Goal: Transaction & Acquisition: Purchase product/service

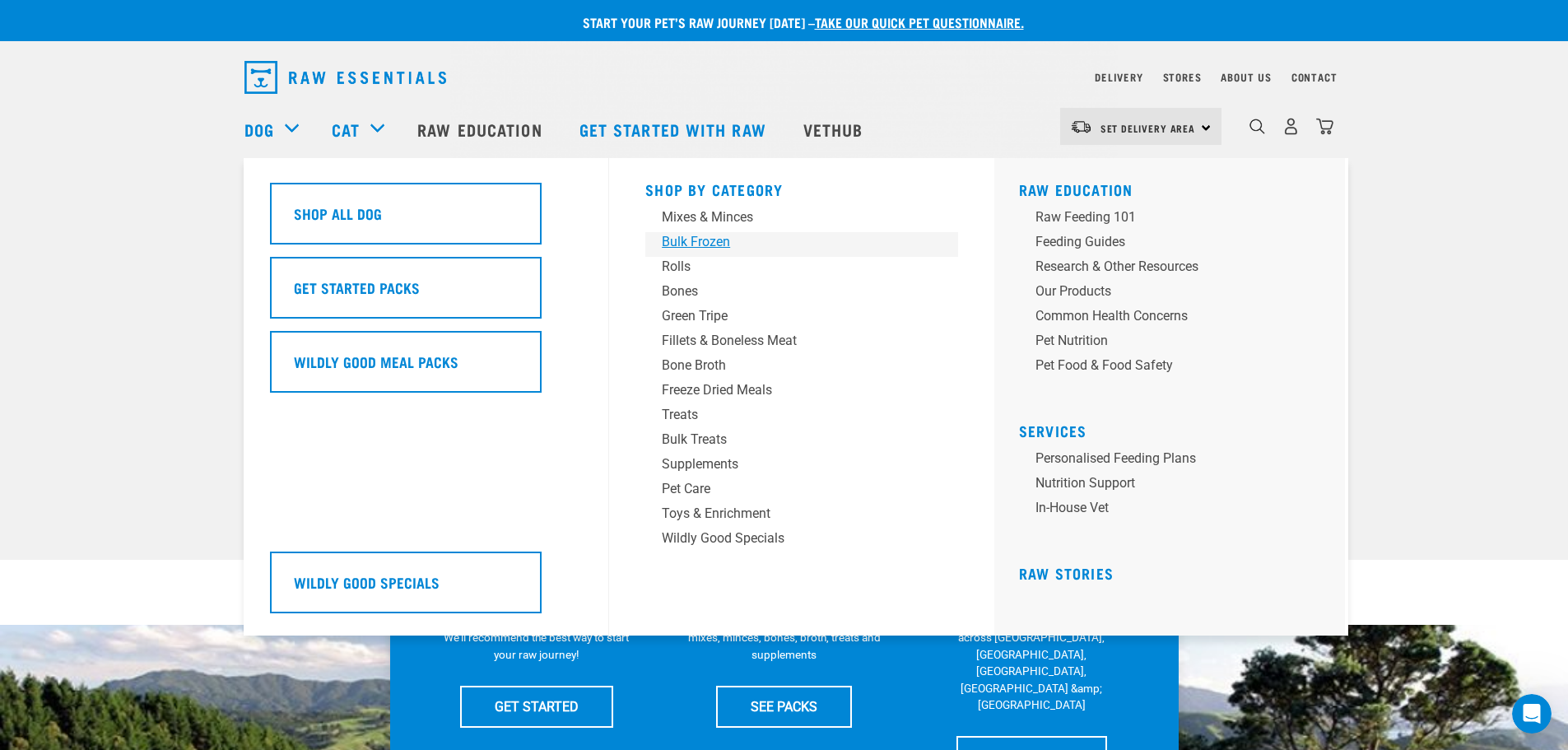
click at [712, 239] on div "Bulk Frozen" at bounding box center [790, 241] width 257 height 20
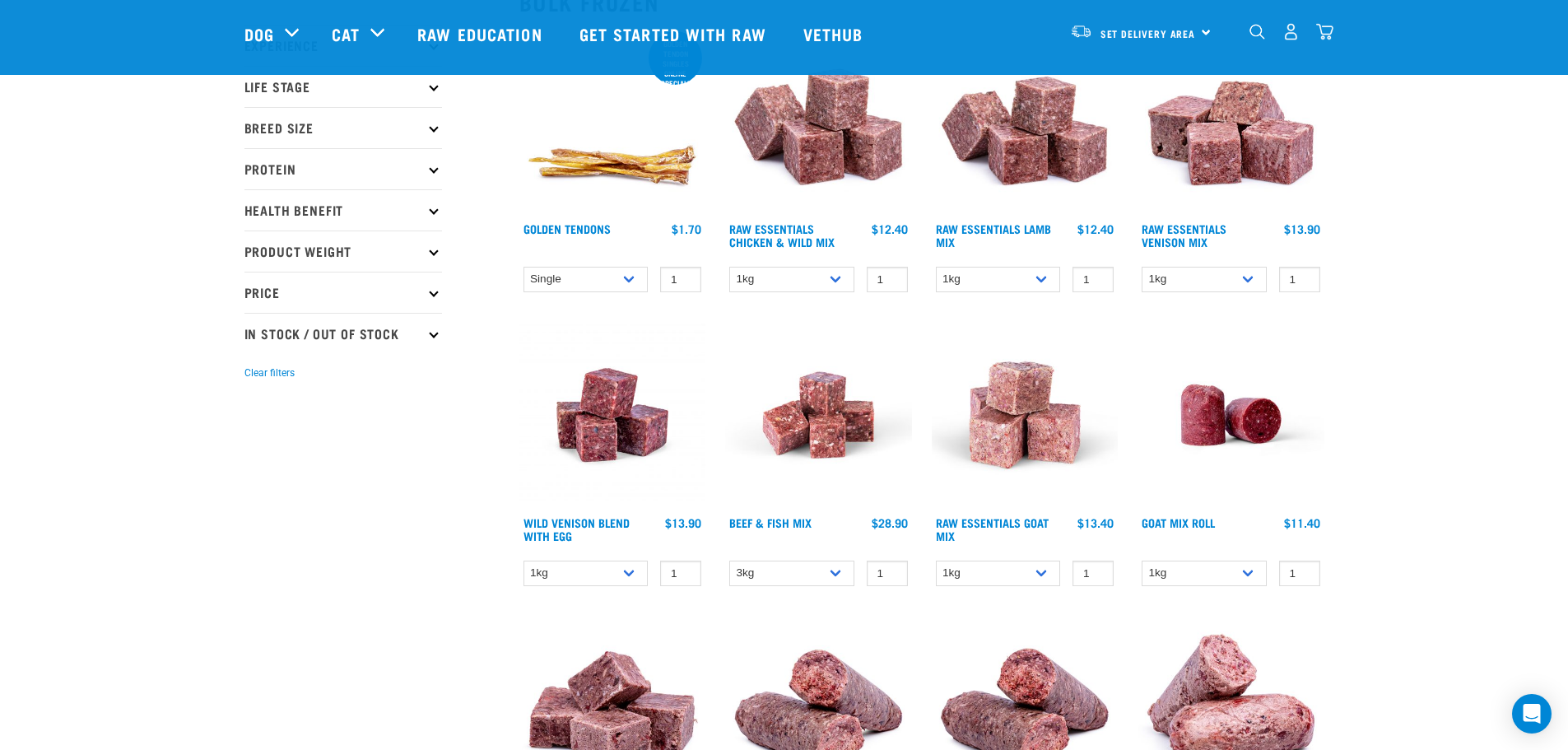
scroll to position [247, 0]
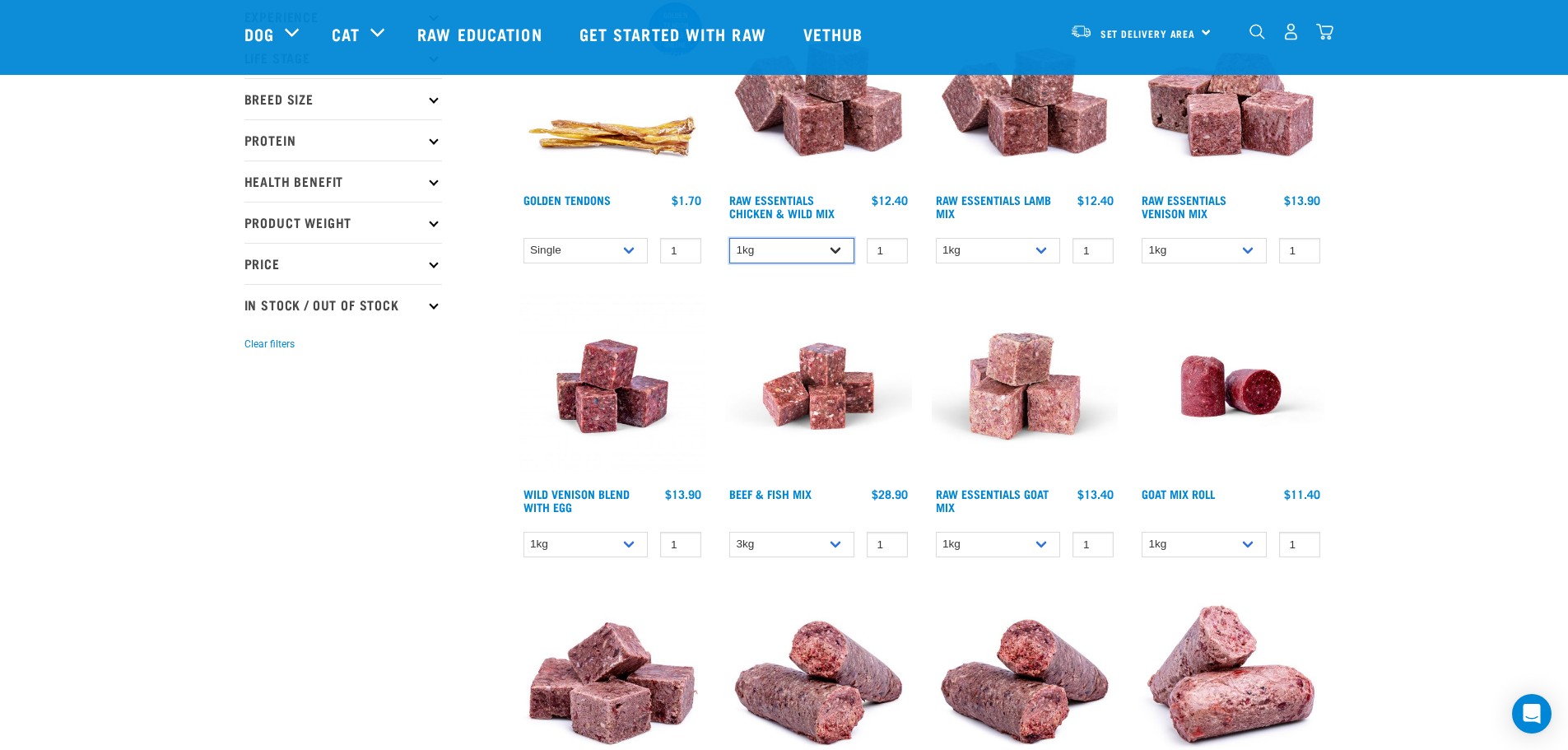
click at [826, 249] on select "1kg 3kg Bulk (10kg)" at bounding box center [792, 251] width 125 height 26
select select "709"
click at [730, 238] on select "1kg 3kg Bulk (10kg)" at bounding box center [792, 251] width 125 height 26
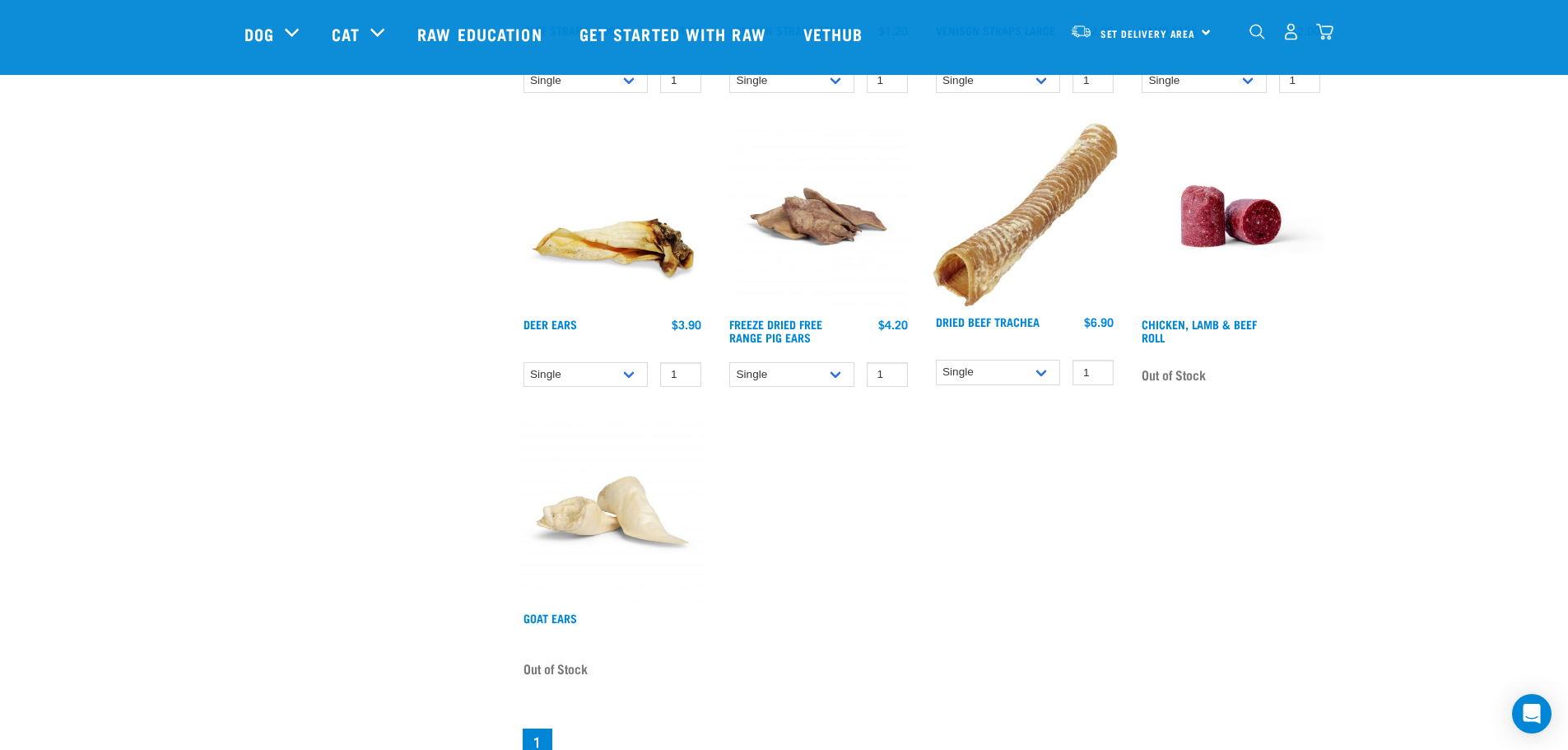
scroll to position [1892, 0]
